Goal: Transaction & Acquisition: Purchase product/service

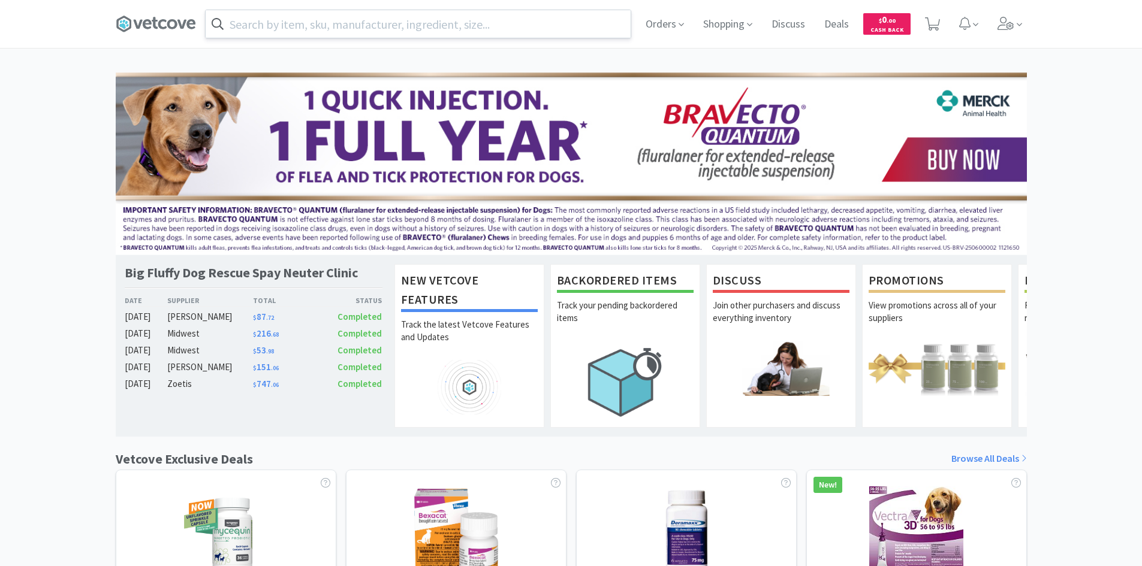
click at [409, 33] on input "text" at bounding box center [418, 24] width 425 height 28
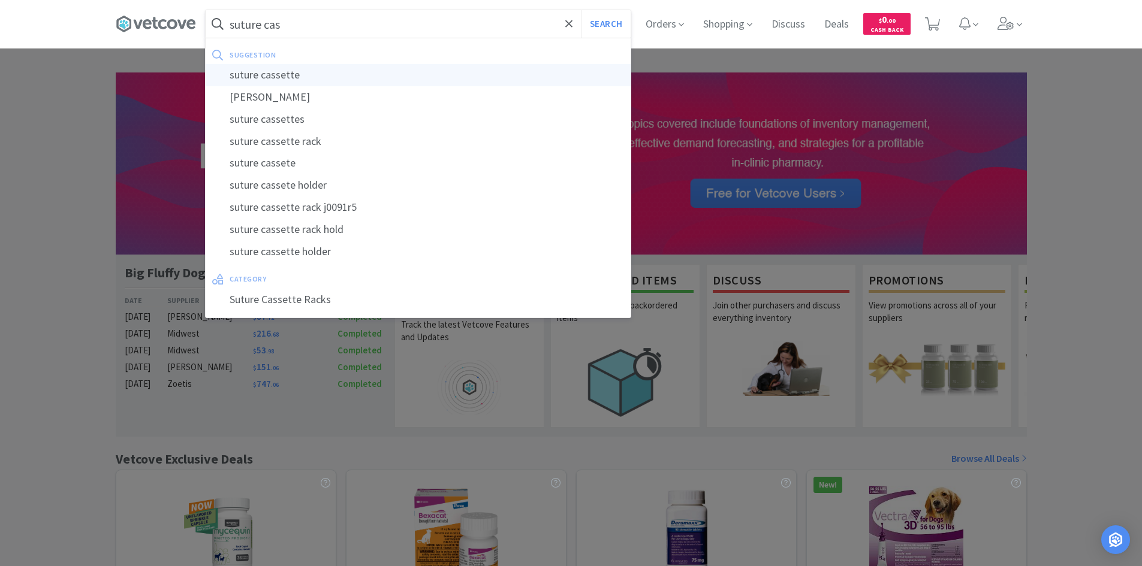
click at [357, 80] on div "suture cassette" at bounding box center [418, 75] width 425 height 22
type input "suture cassette"
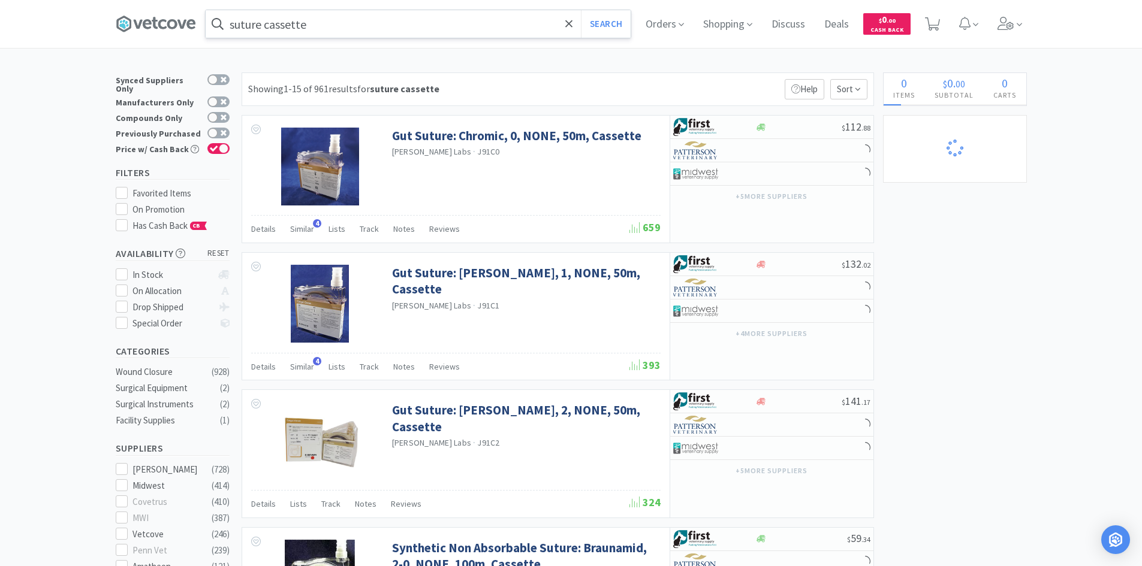
select select "1"
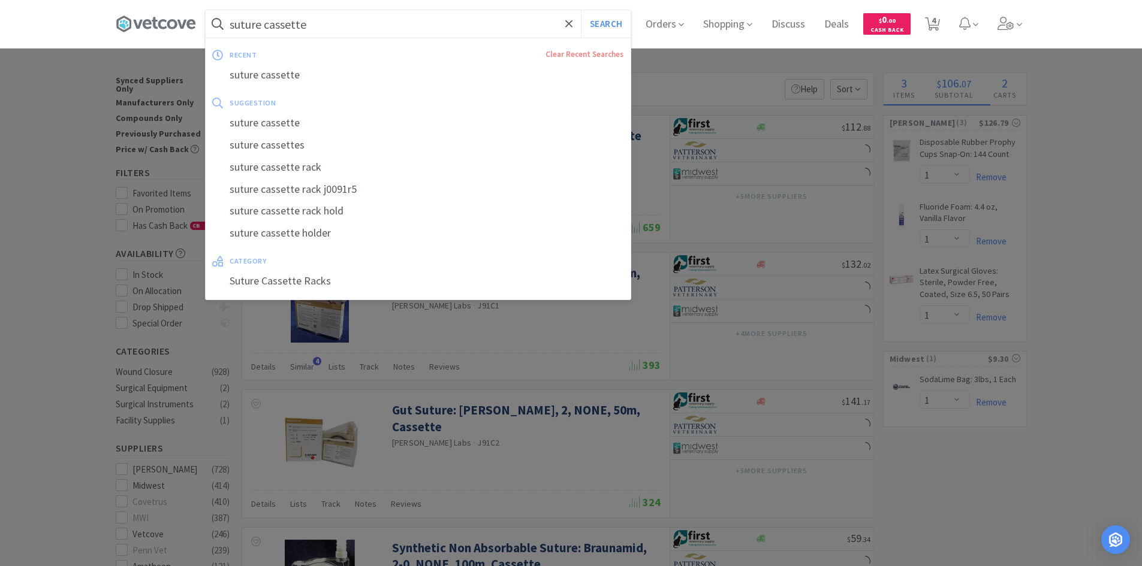
click at [349, 26] on input "suture cassette" at bounding box center [418, 24] width 425 height 28
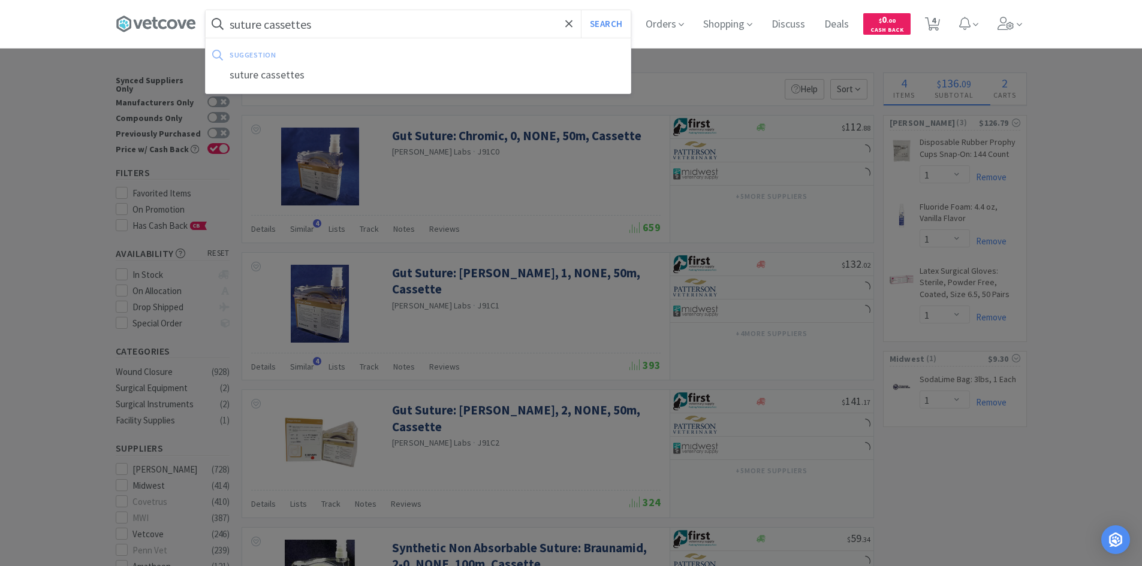
type input "suture cassettes"
click at [581, 10] on button "Search" at bounding box center [606, 24] width 50 height 28
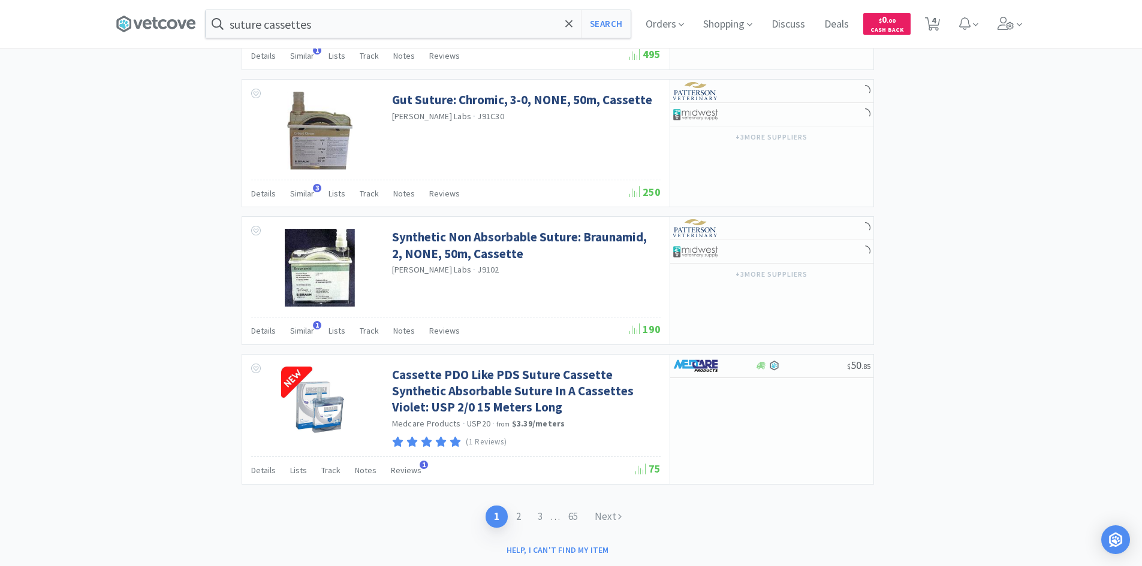
scroll to position [1714, 0]
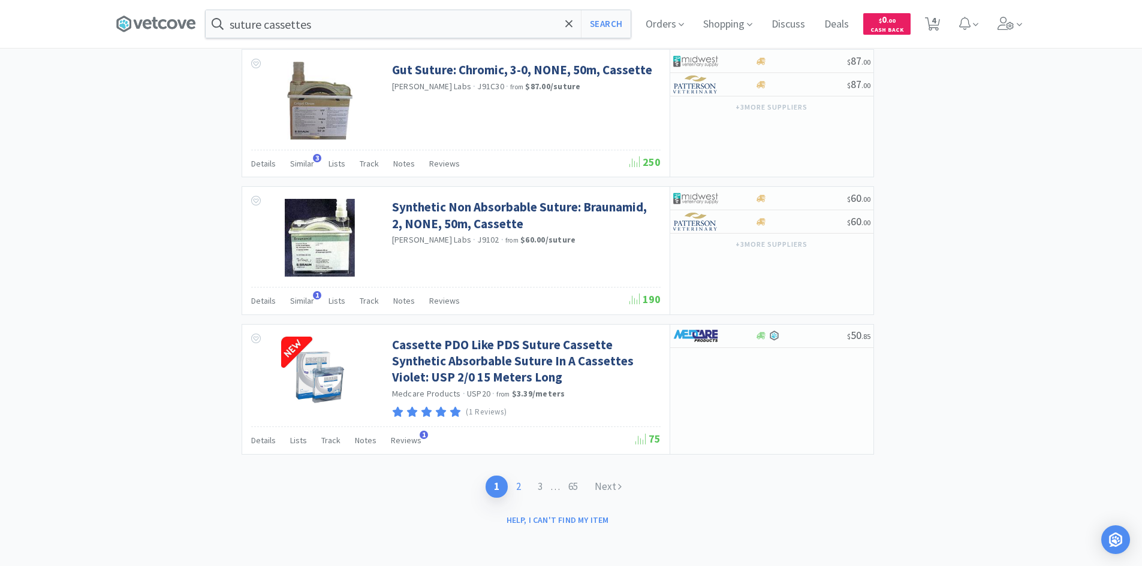
click at [517, 486] on link "2" at bounding box center [519, 487] width 22 height 22
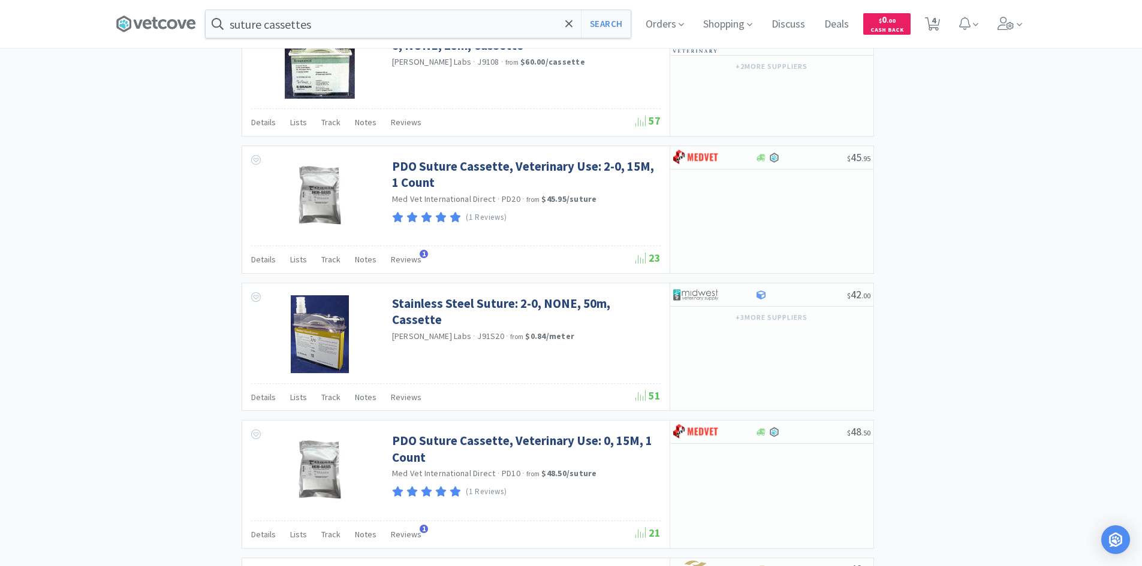
scroll to position [1717, 0]
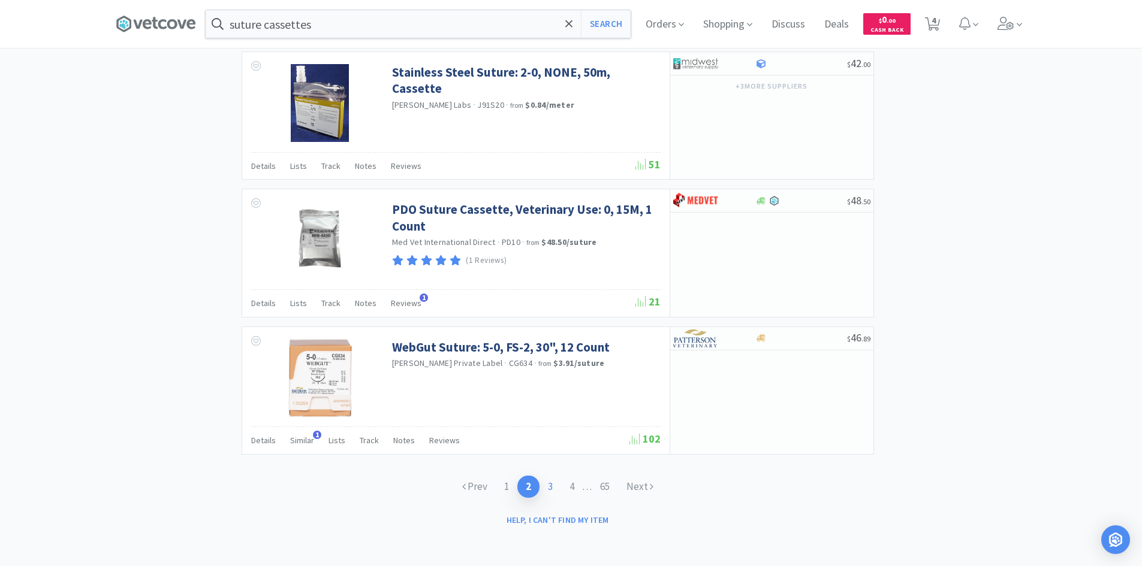
click at [548, 489] on link "3" at bounding box center [550, 487] width 22 height 22
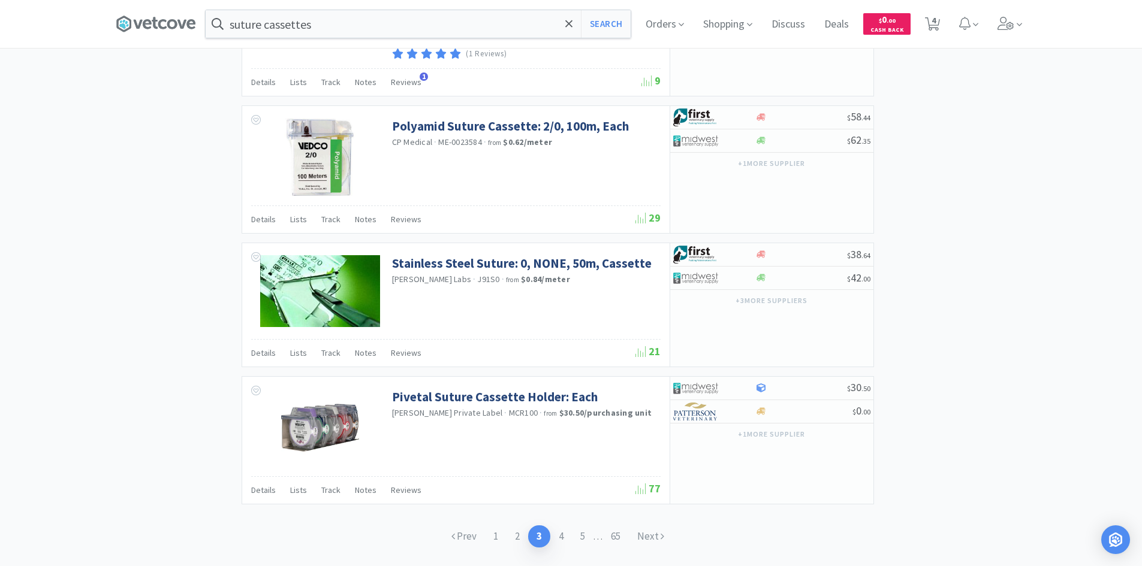
scroll to position [1709, 0]
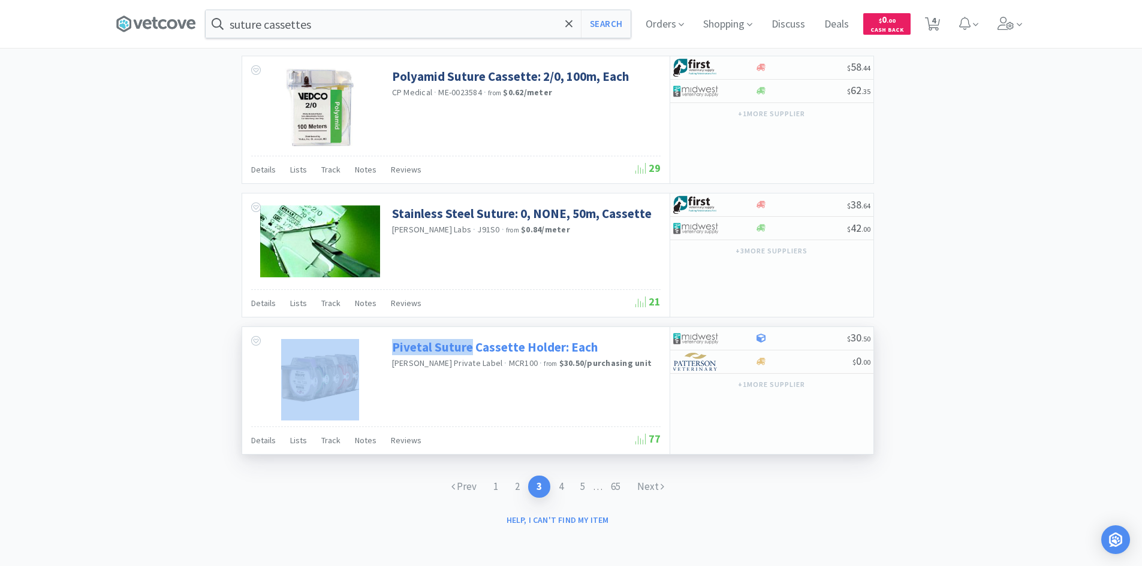
drag, startPoint x: 388, startPoint y: 348, endPoint x: 471, endPoint y: 353, distance: 82.9
click at [471, 353] on div "Pivetal Suture Cassette Holder: Each [PERSON_NAME] Private Label · MCR100 · fro…" at bounding box center [455, 377] width 427 height 100
copy div "Pivetal Suture"
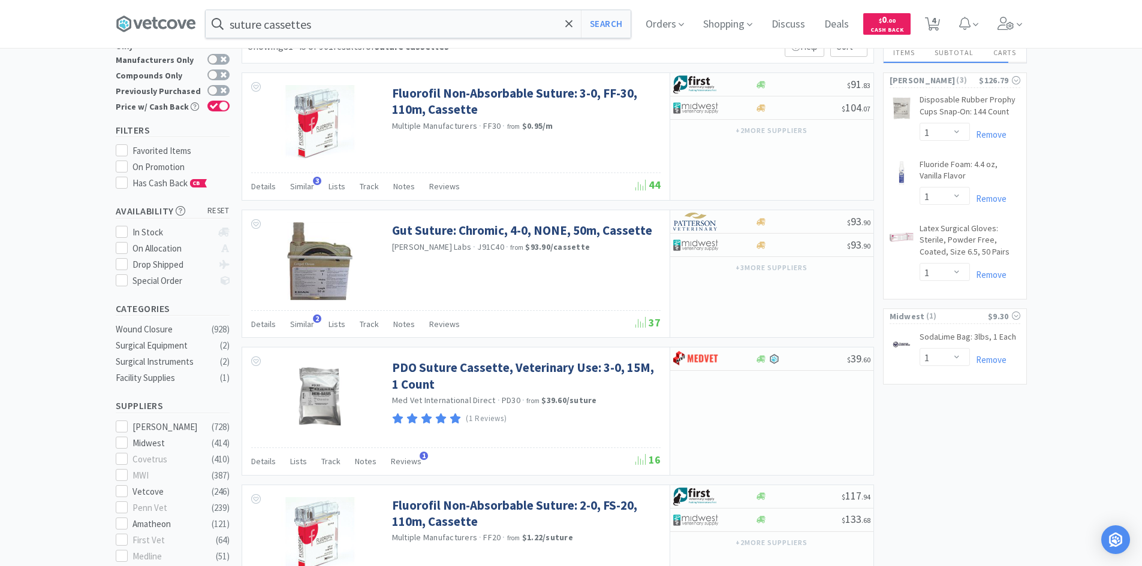
scroll to position [0, 0]
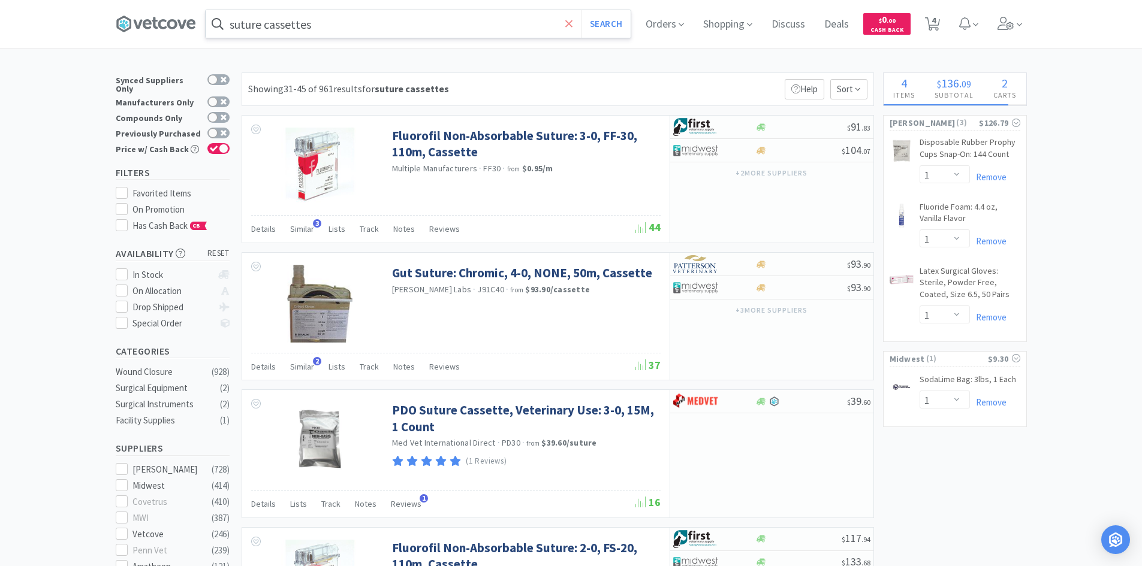
click at [572, 26] on icon at bounding box center [569, 24] width 8 height 12
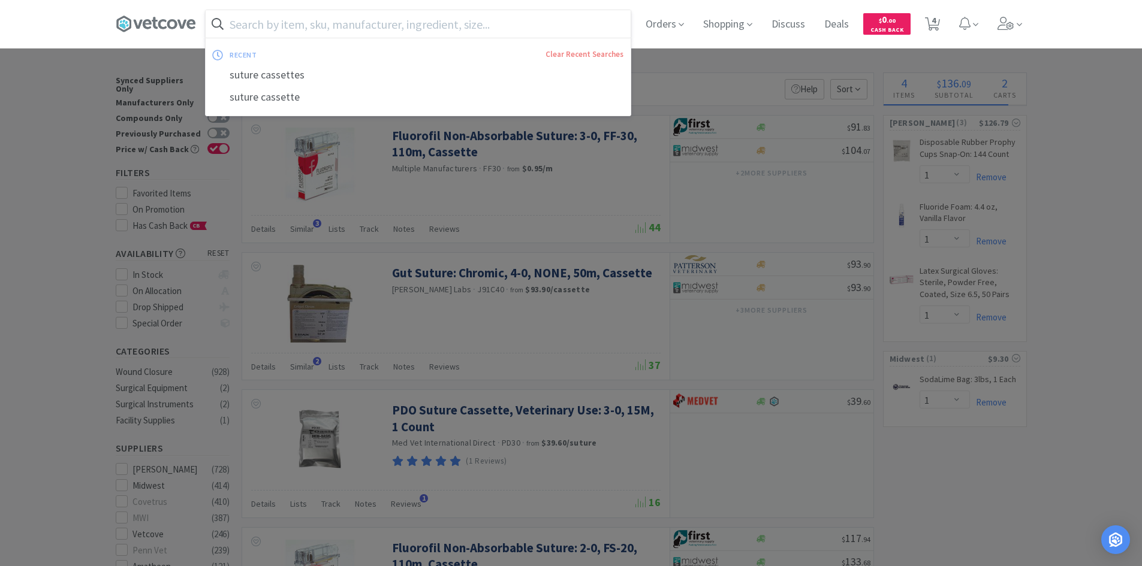
click at [523, 32] on input "text" at bounding box center [418, 24] width 425 height 28
paste input "Pivetal Suture"
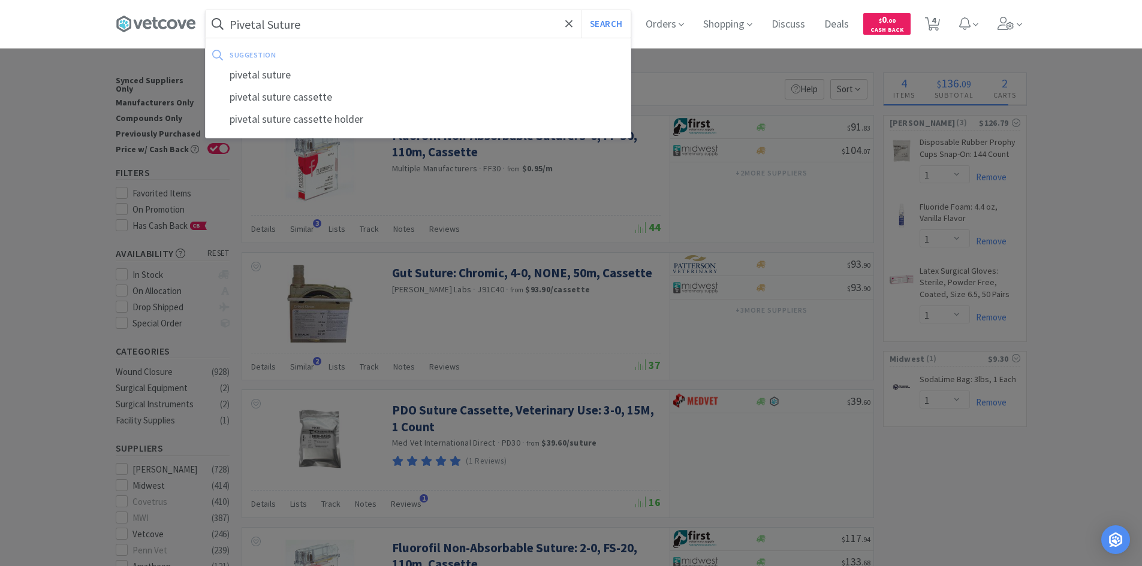
click at [581, 10] on button "Search" at bounding box center [606, 24] width 50 height 28
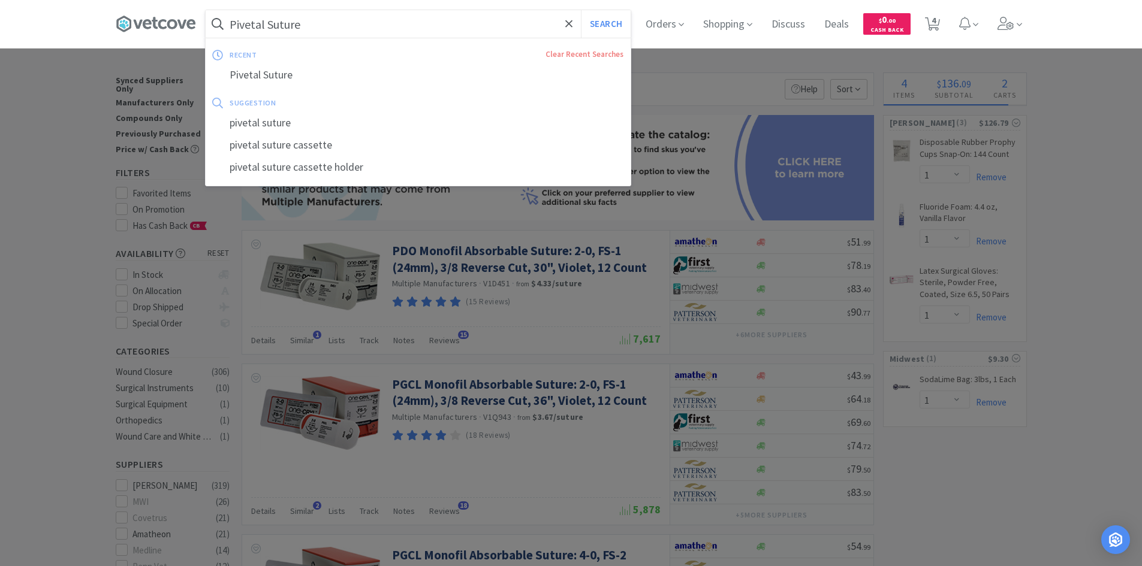
click at [486, 31] on input "Pivetal Suture" at bounding box center [418, 24] width 425 height 28
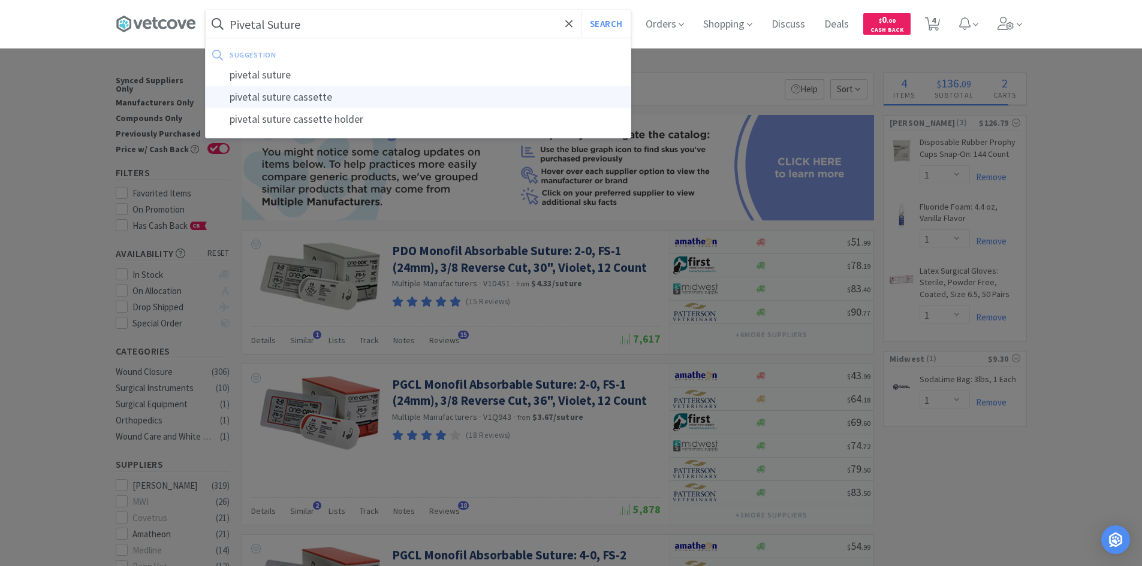
click at [361, 102] on div "pivetal suture cassette" at bounding box center [418, 97] width 425 height 22
type input "pivetal suture cassette"
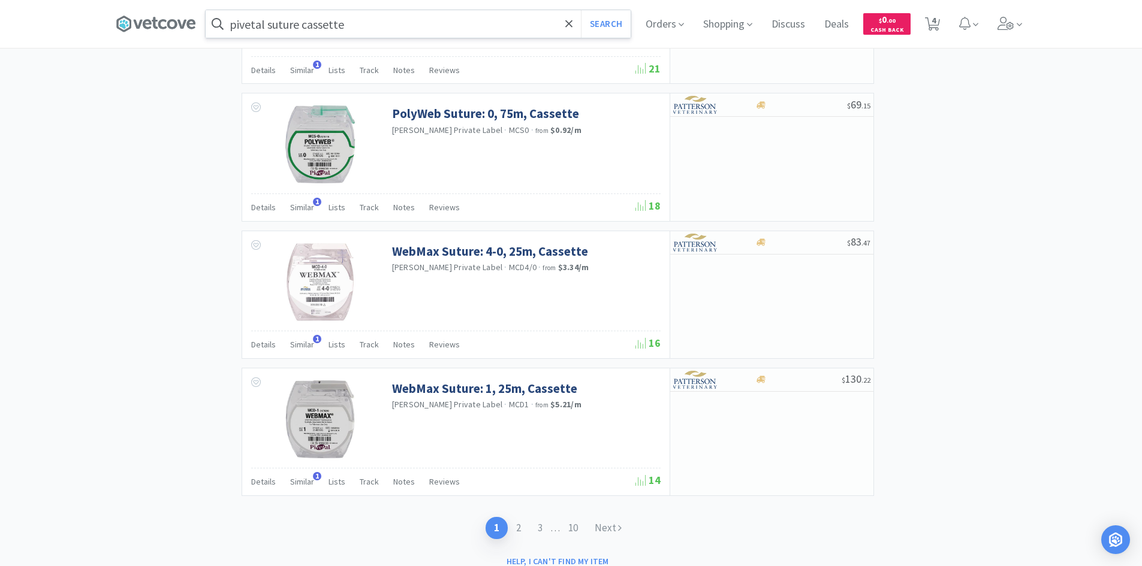
scroll to position [1807, 0]
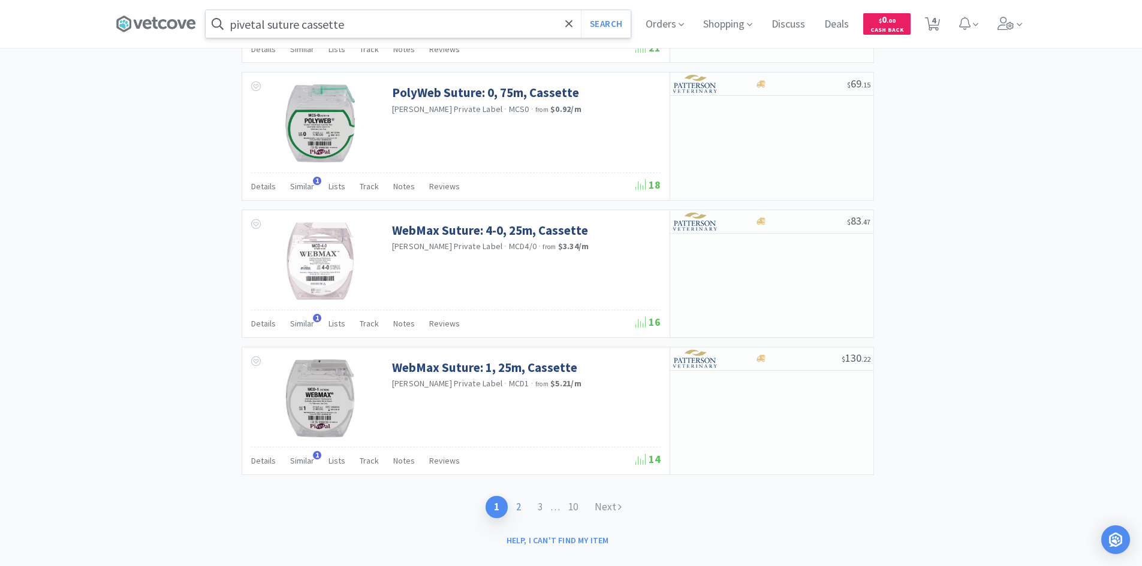
click at [516, 511] on link "2" at bounding box center [519, 507] width 22 height 22
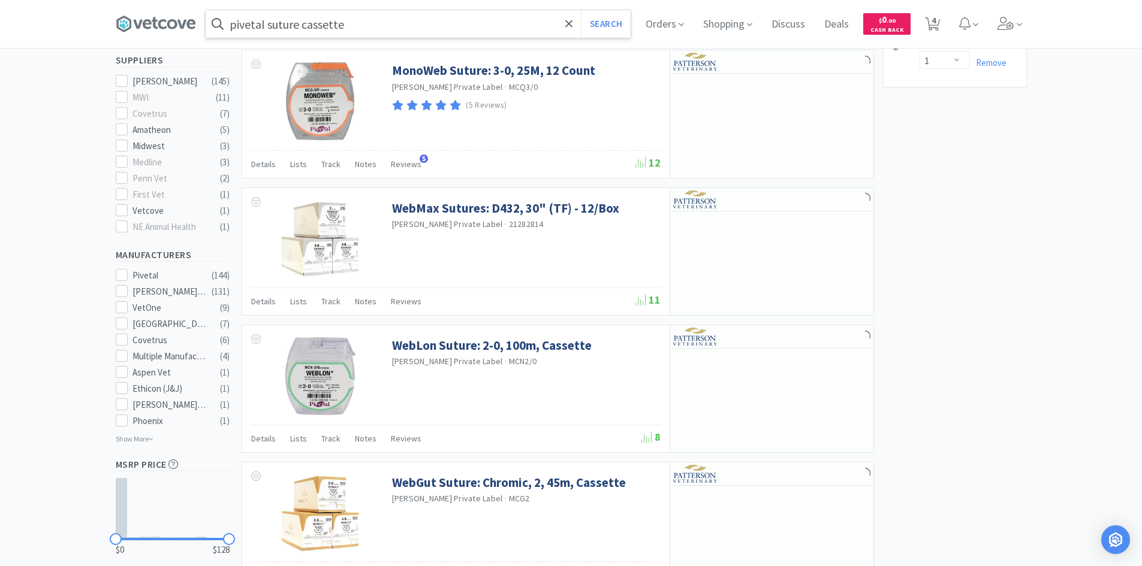
scroll to position [172, 0]
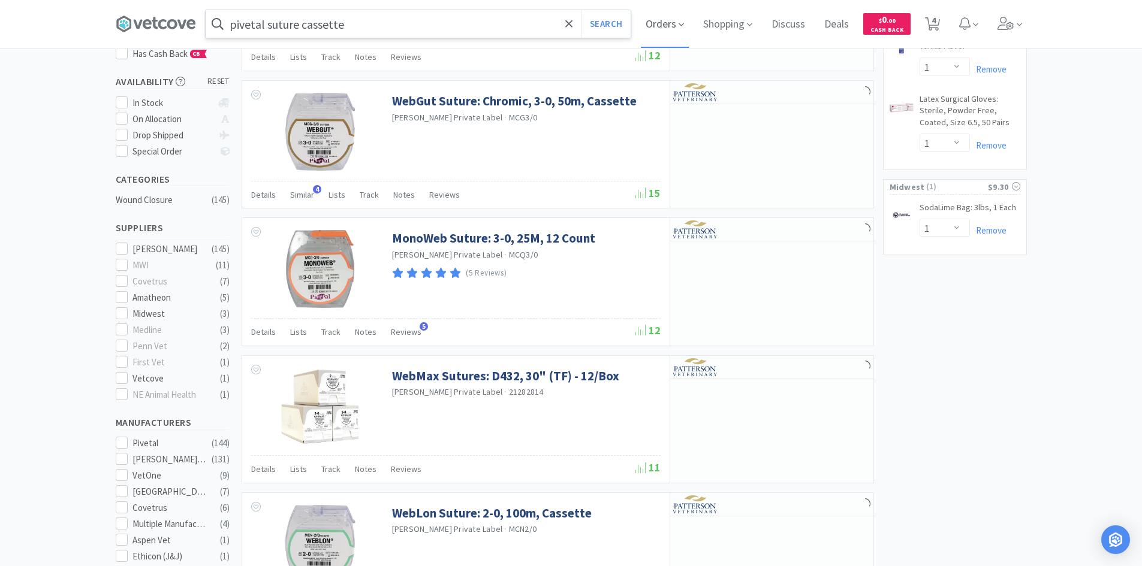
click at [671, 33] on span "Orders" at bounding box center [665, 24] width 48 height 48
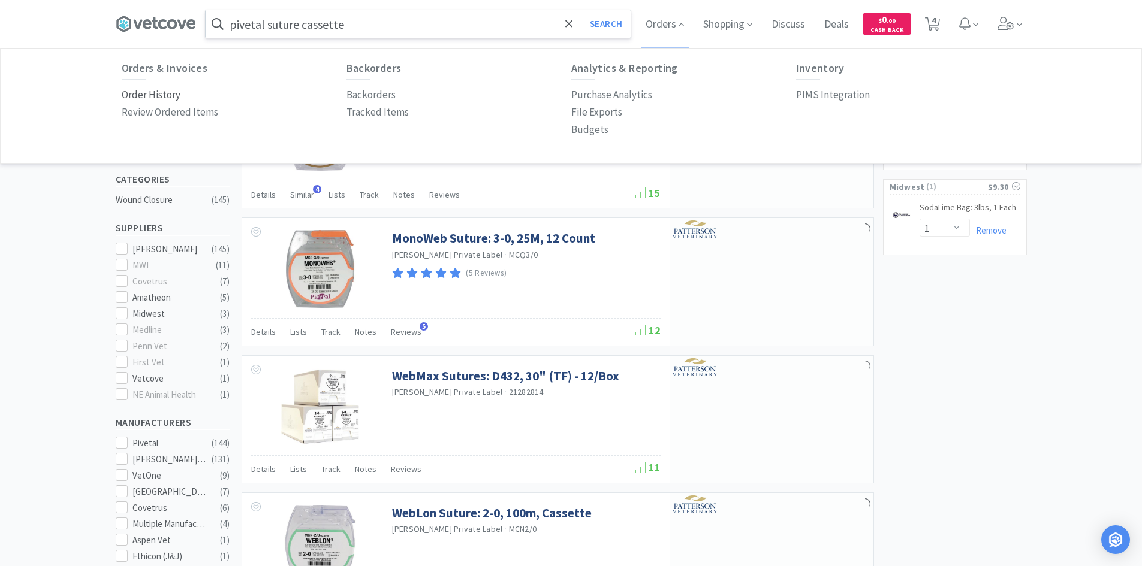
click at [161, 100] on p "Order History" at bounding box center [151, 95] width 59 height 16
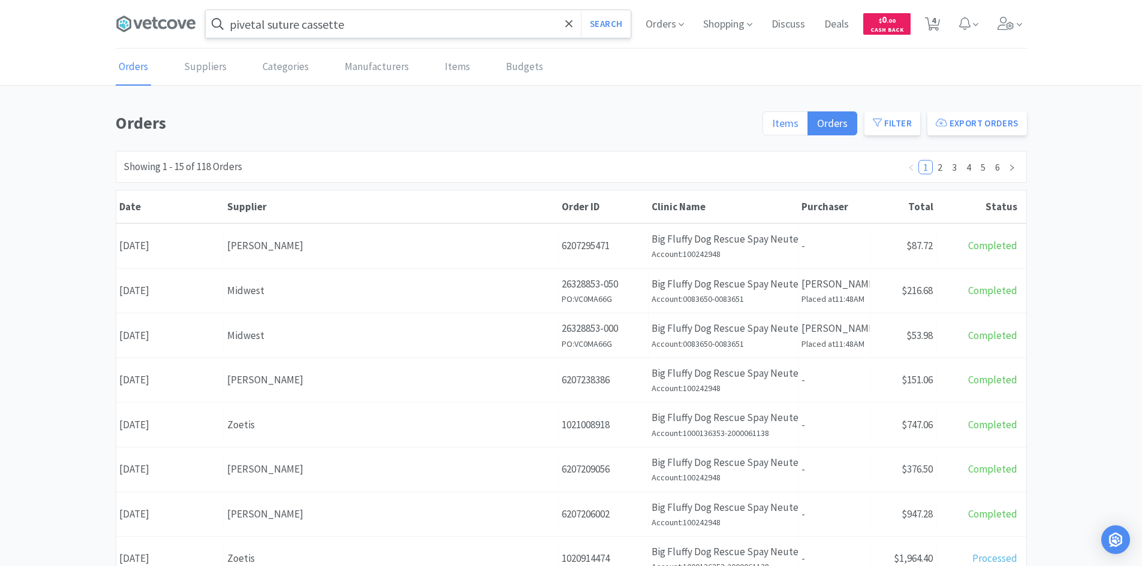
click at [801, 126] on label "Items" at bounding box center [785, 123] width 46 height 24
click at [772, 127] on input "Items" at bounding box center [772, 127] width 0 height 0
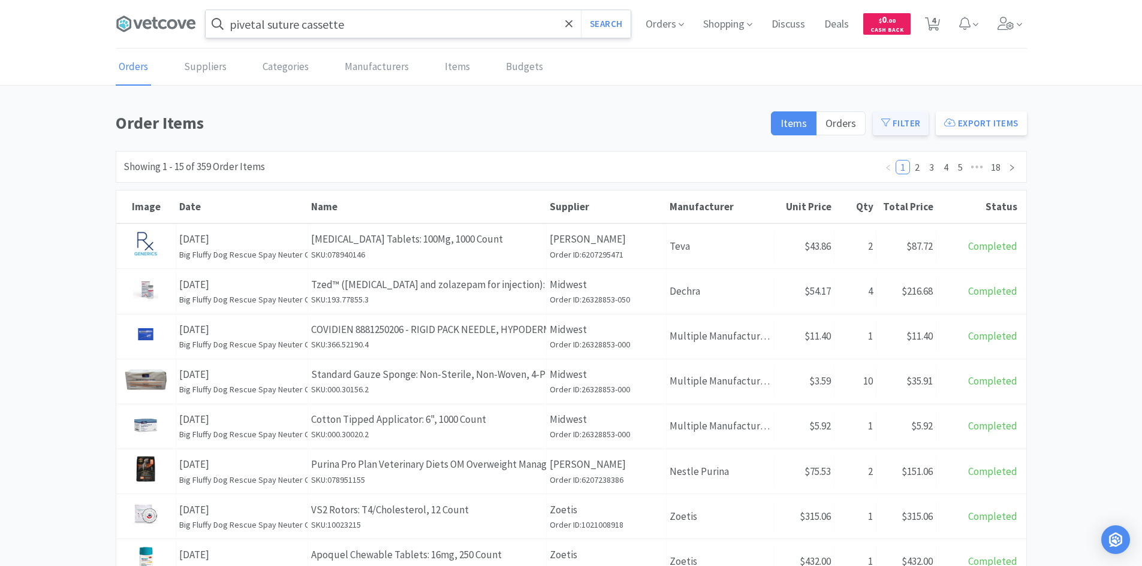
click at [905, 124] on button "Filter" at bounding box center [901, 123] width 56 height 24
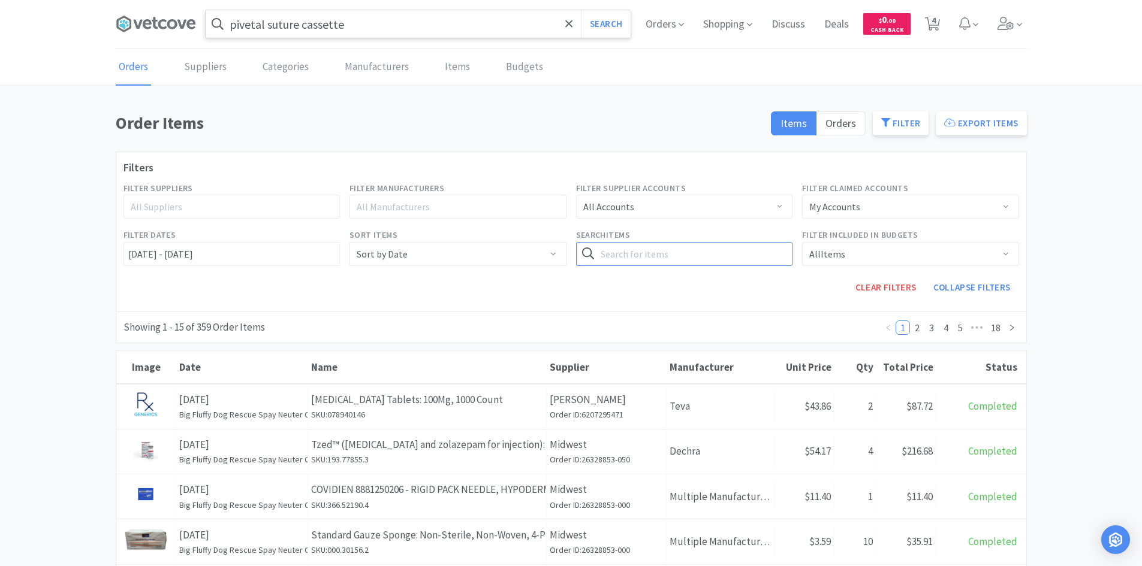
click at [668, 257] on input "text" at bounding box center [684, 254] width 217 height 24
type input "suture"
click at [743, 242] on button "Search" at bounding box center [767, 254] width 49 height 24
